Goal: Use online tool/utility: Utilize a website feature to perform a specific function

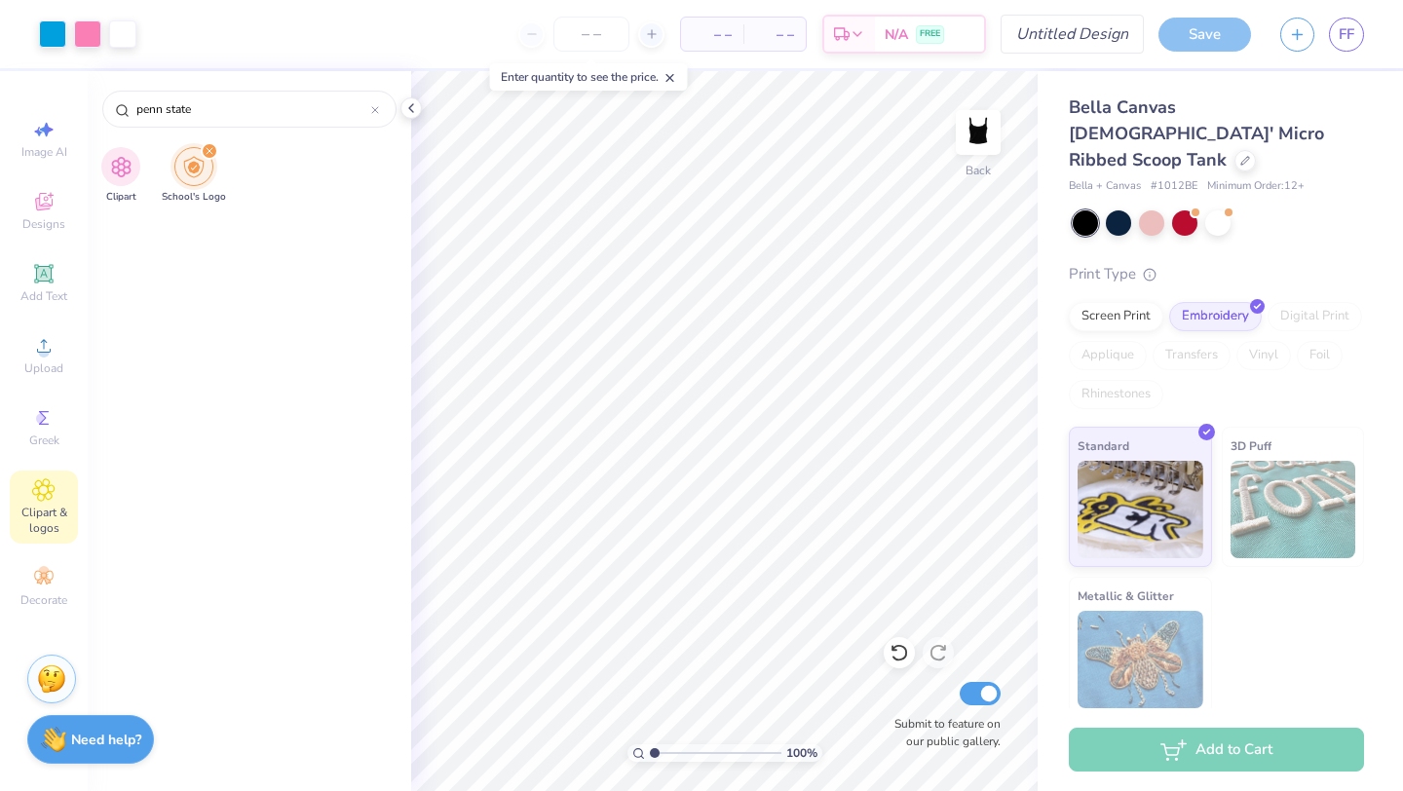
scroll to position [1549, 0]
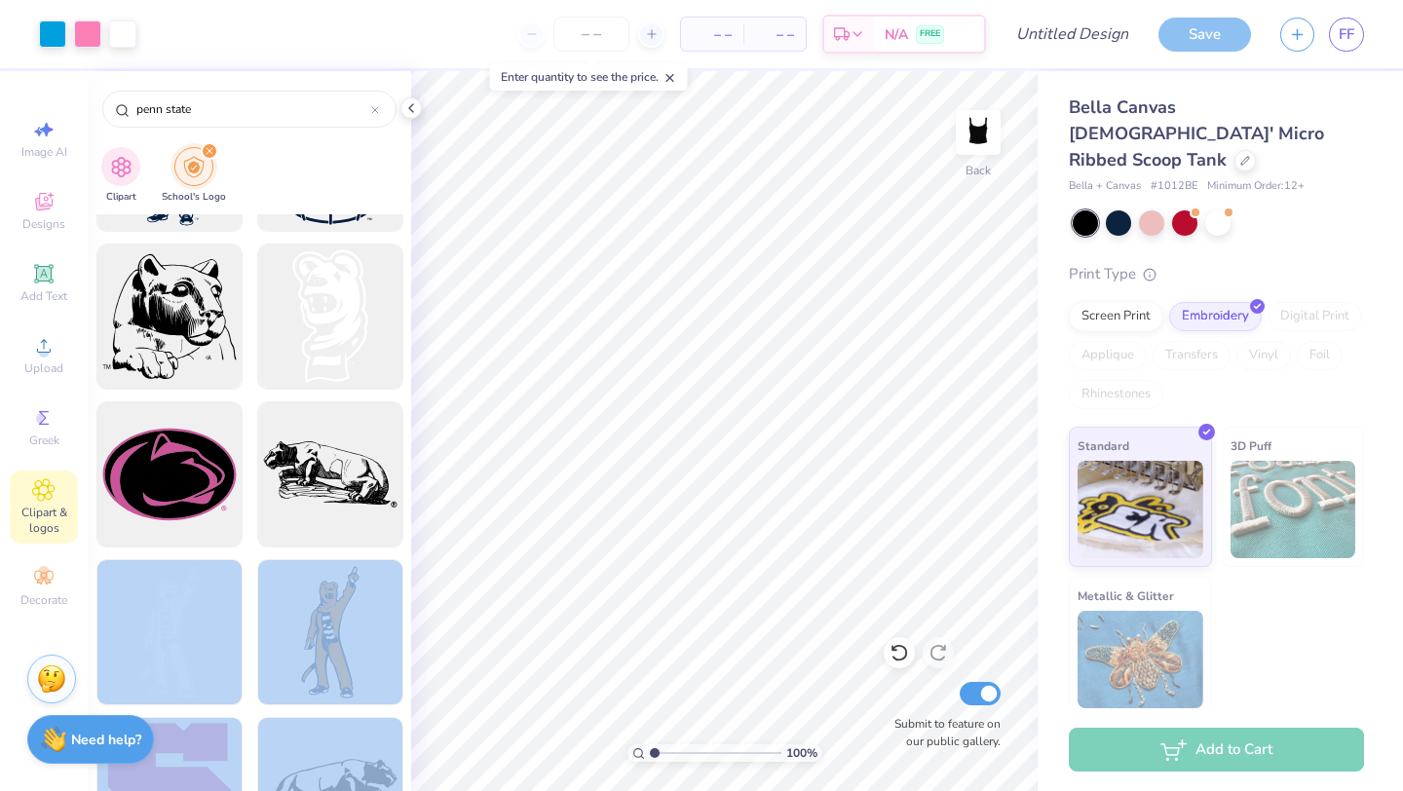
click at [740, 567] on div "Art colors – – Per Item – – Total Est. Delivery N/A FREE Design Title Save FF I…" at bounding box center [701, 395] width 1403 height 791
click at [166, 631] on div at bounding box center [169, 632] width 161 height 161
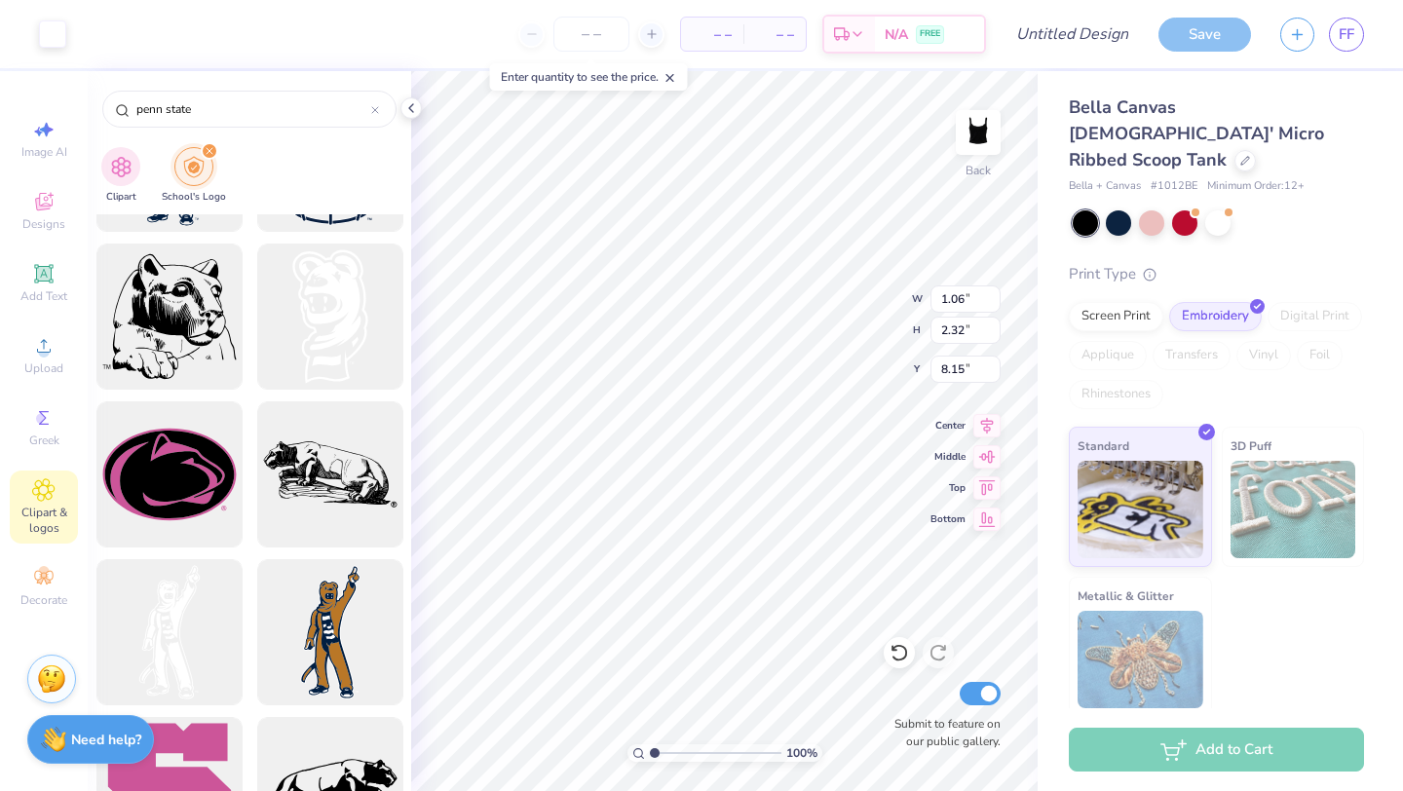
type input "1.06"
type input "2.32"
type input "6.03"
type input "1.10"
type input "1.95"
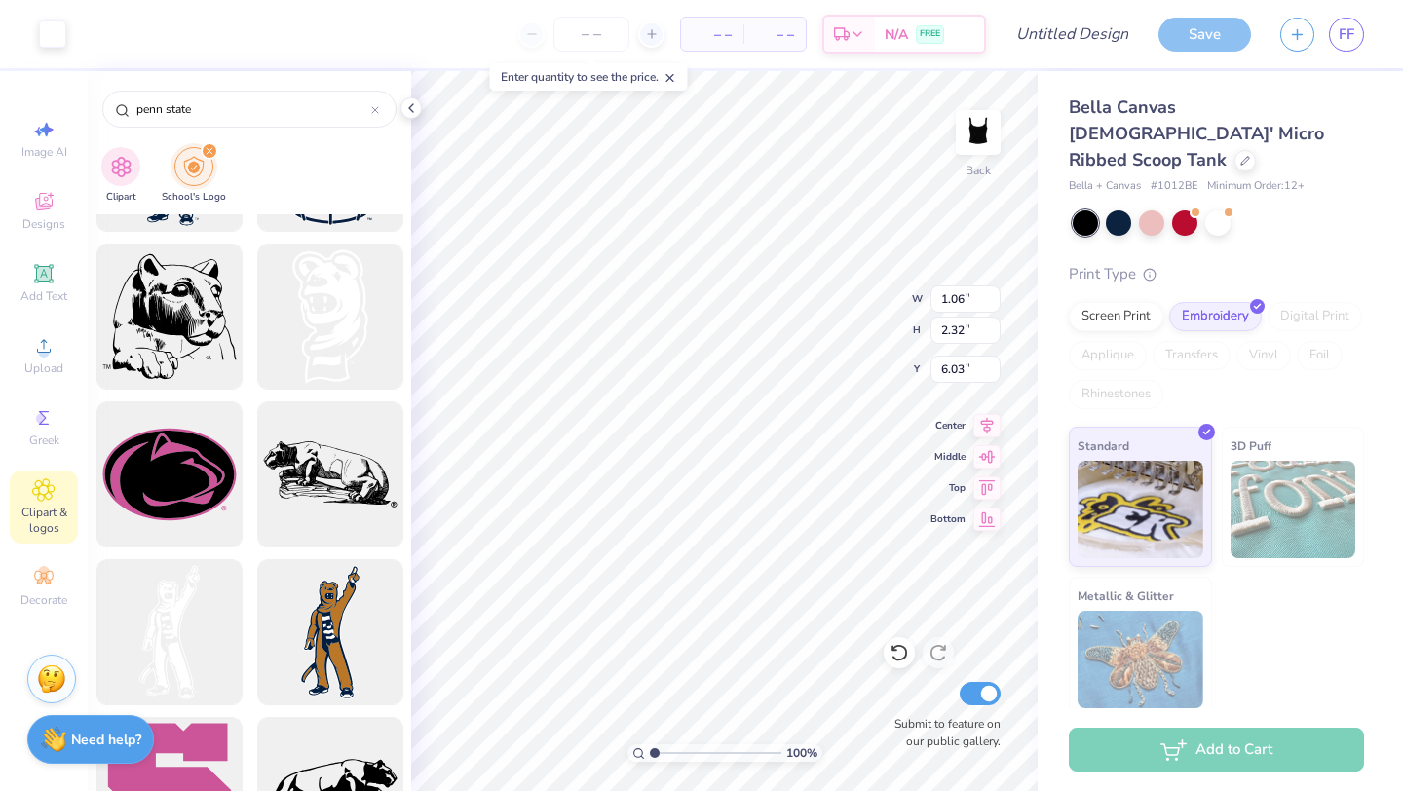
type input "8.36"
type input "8.18"
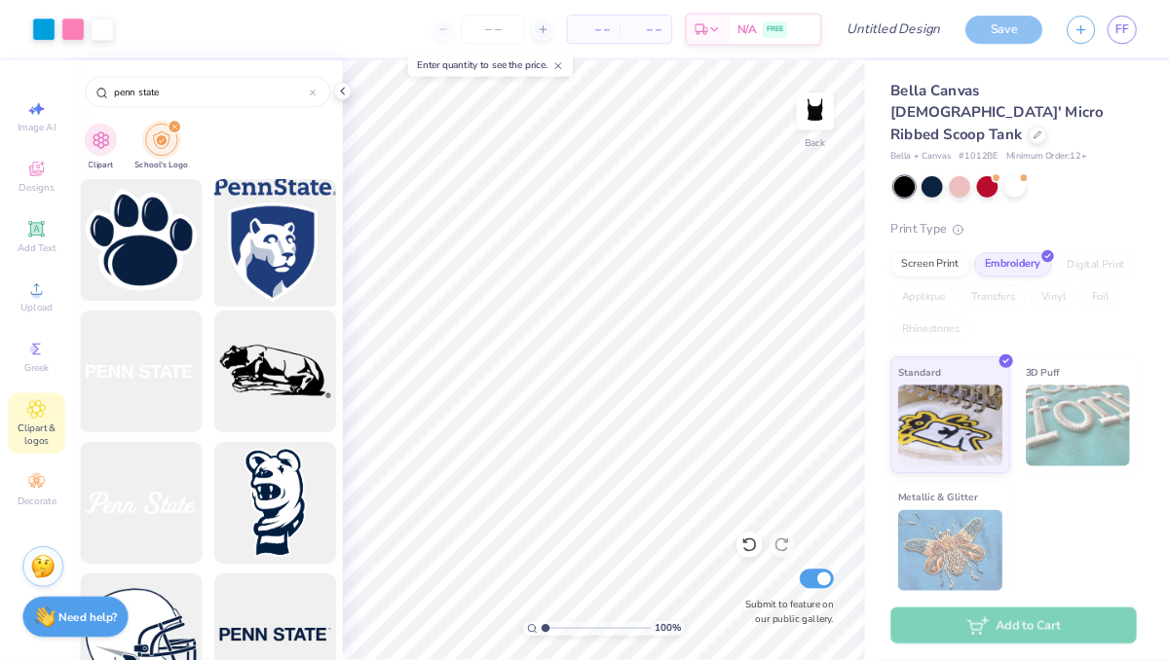
scroll to position [327, 0]
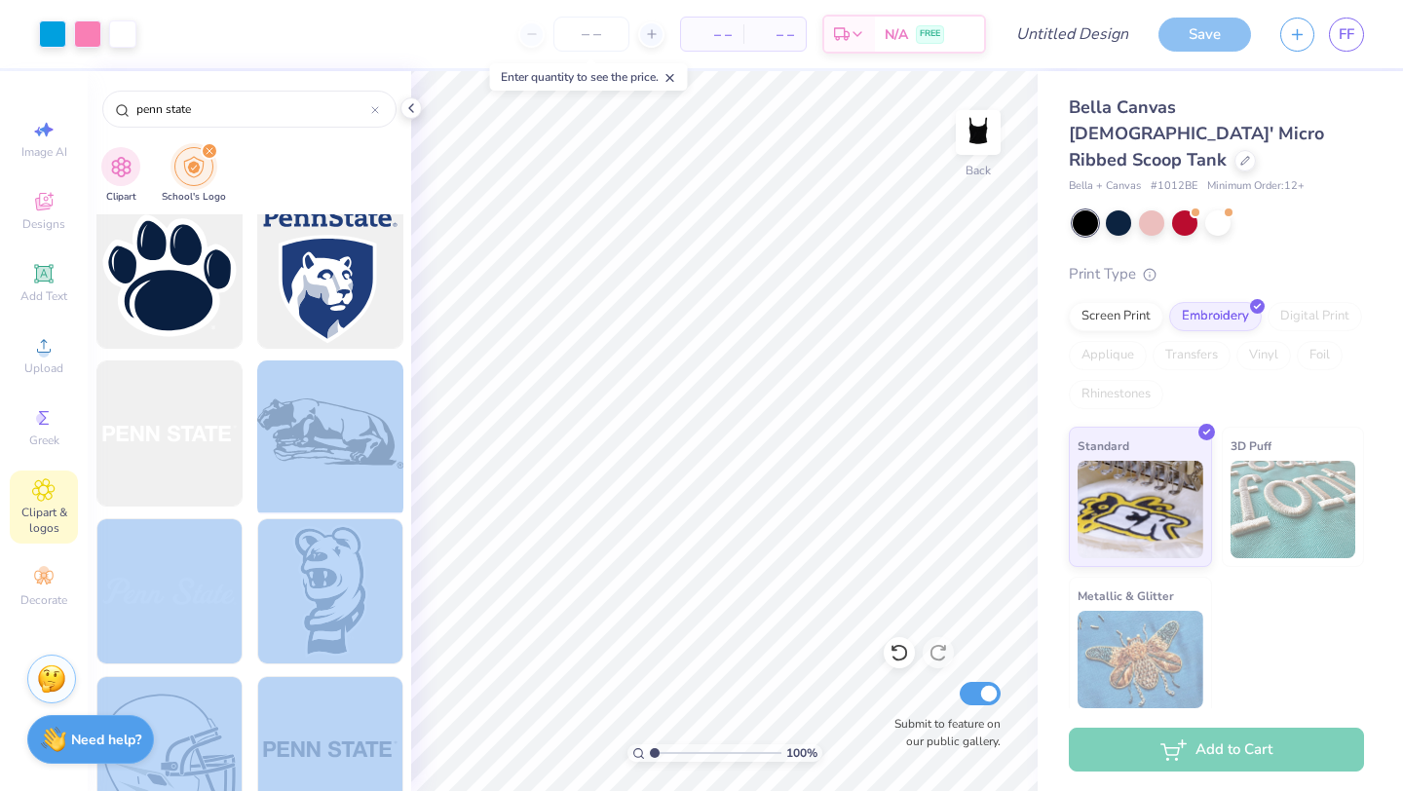
click at [695, 582] on div "Art colors – – Per Item – – Total Est. Delivery N/A FREE Design Title Save FF I…" at bounding box center [701, 395] width 1403 height 791
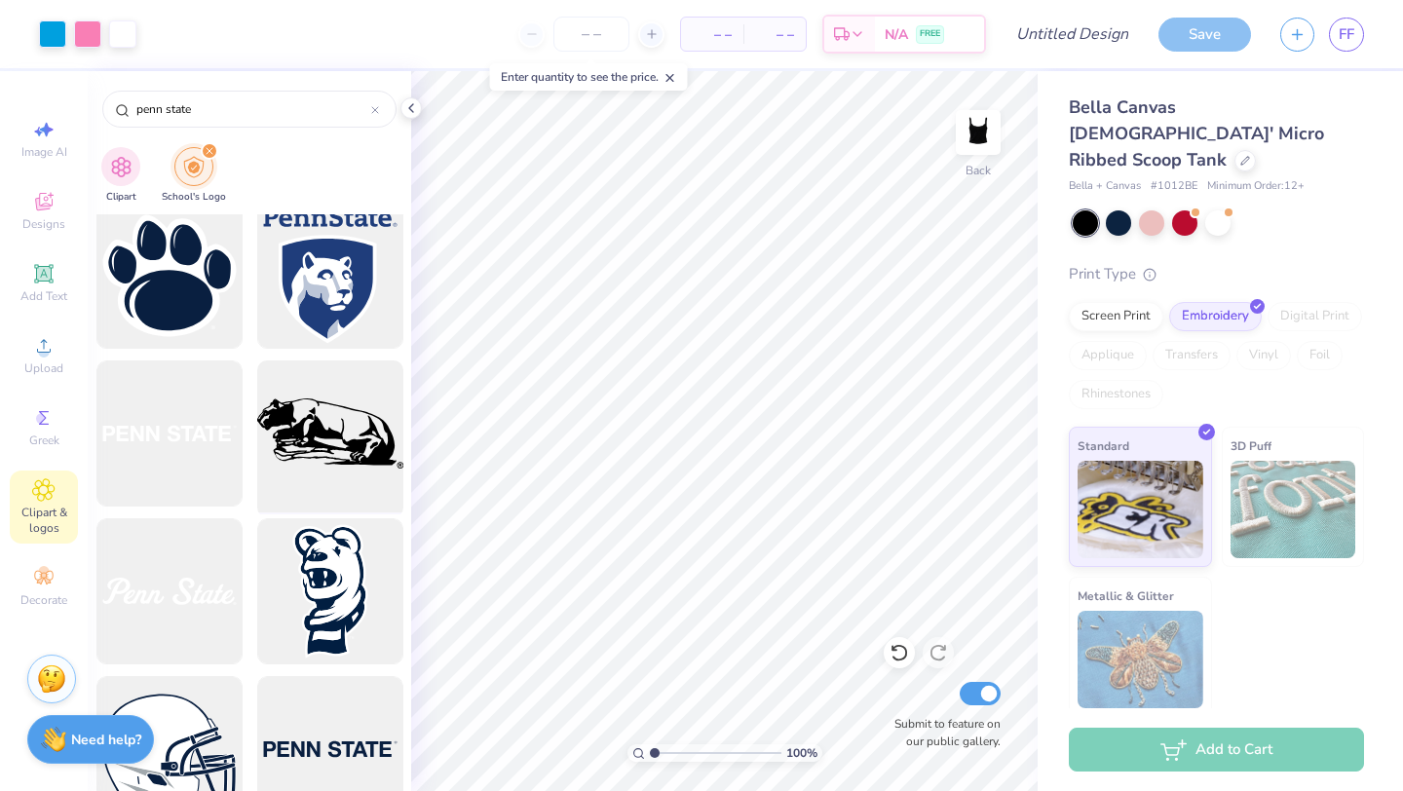
click at [290, 465] on div at bounding box center [329, 434] width 161 height 161
click at [653, 754] on input "range" at bounding box center [715, 753] width 131 height 18
